Goal: Navigation & Orientation: Find specific page/section

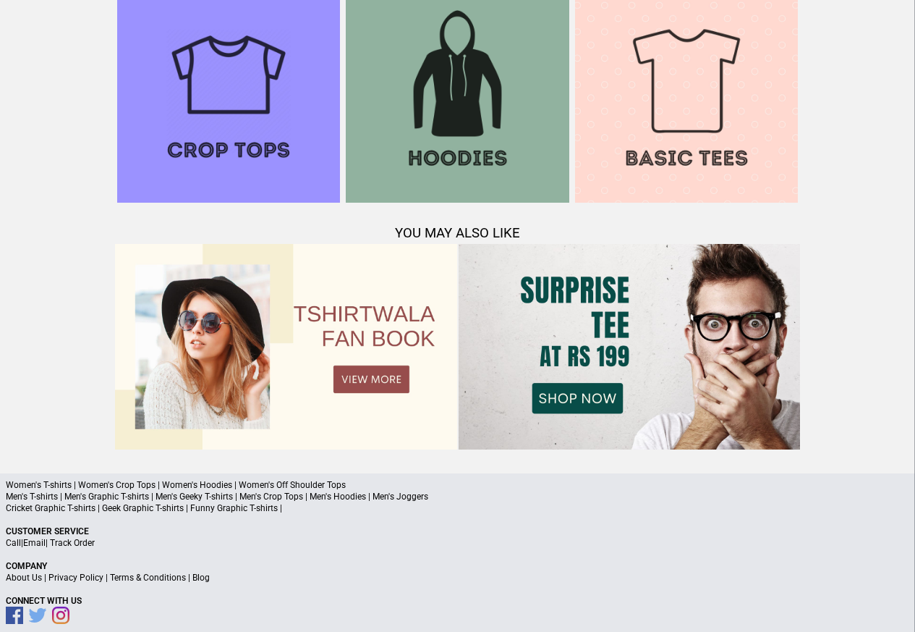
scroll to position [1397, 0]
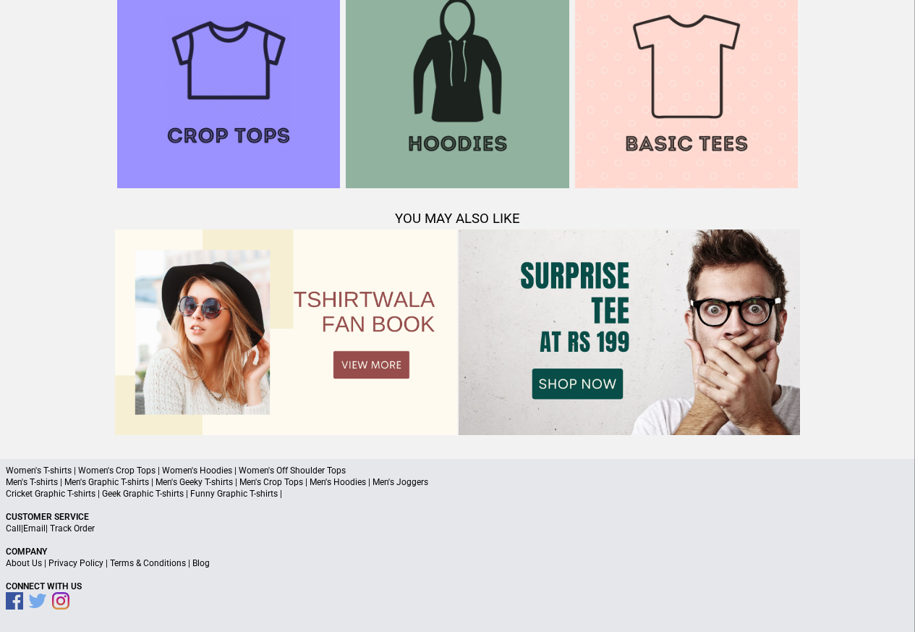
click at [223, 569] on div "Women's T-shirts | Women's Crop Tops | Women's Hoodies | Women's Off Shoulder T…" at bounding box center [457, 546] width 915 height 174
click at [200, 564] on a"] "Blog" at bounding box center [201, 563] width 17 height 10
